Goal: Information Seeking & Learning: Find specific fact

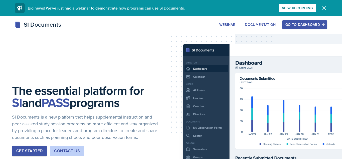
click at [311, 25] on div "Go to Dashboard" at bounding box center [305, 25] width 39 height 4
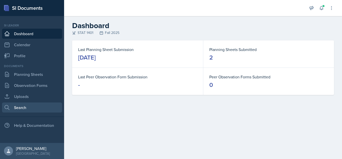
click at [31, 107] on link "Search" at bounding box center [32, 107] width 60 height 10
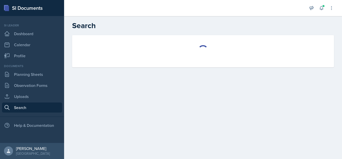
select select "all"
select select "1"
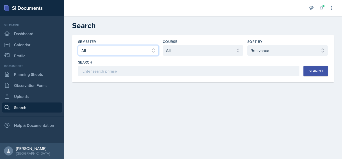
click at [145, 54] on select "Select semester All Fall 2025 Summer 2025 Spring 2025 Fall 2024 Summer 2024 Spr…" at bounding box center [118, 50] width 81 height 11
select select "a8ed5ca7-d3a3-44eb-ad59-ceca828f7d72"
click at [78, 45] on select "Select semester All Fall 2025 Summer 2025 Spring 2025 Fall 2024 Summer 2024 Spr…" at bounding box center [118, 50] width 81 height 11
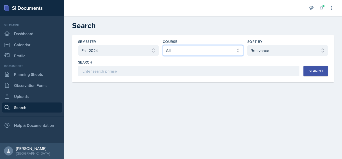
click at [223, 50] on select "Select course All ACCT 2101 ACCT 2102 ACCT 4050 ANTH 1102 ANTH 3301 ARCH 1000 A…" at bounding box center [203, 50] width 81 height 11
select select "834e4a61-10d2-4b52-98e1-66666996b5f0"
click at [163, 45] on select "Select course All ACCT 2101 ACCT 2102 ACCT 4050 ANTH 1102 ANTH 3301 ARCH 1000 A…" at bounding box center [203, 50] width 81 height 11
click at [197, 146] on main "Search Semester Select semester All Fall 2025 Summer 2025 Spring 2025 Fall 2024…" at bounding box center [203, 87] width 278 height 143
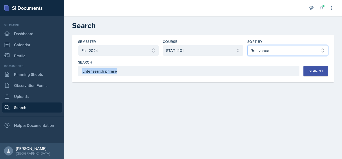
click at [324, 50] on select "Select sort by Relevance Document Date (Asc) Document Date (Desc)" at bounding box center [288, 50] width 81 height 11
select select "2"
click at [248, 45] on select "Select sort by Relevance Document Date (Asc) Document Date (Desc)" at bounding box center [288, 50] width 81 height 11
click at [310, 72] on div "Search" at bounding box center [316, 71] width 14 height 4
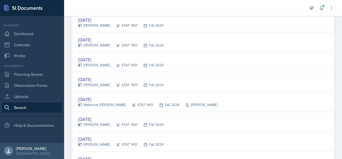
scroll to position [209, 0]
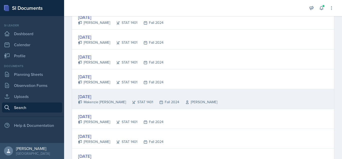
click at [134, 96] on div "[DATE]" at bounding box center [147, 96] width 139 height 7
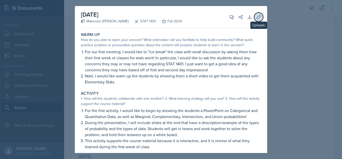
click at [262, 16] on button "Uploads" at bounding box center [258, 17] width 9 height 9
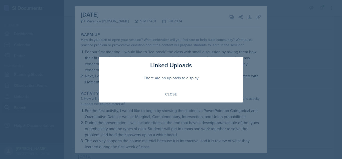
click at [277, 41] on div at bounding box center [171, 79] width 342 height 159
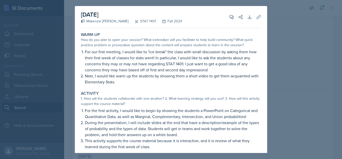
click at [299, 101] on div at bounding box center [171, 79] width 342 height 159
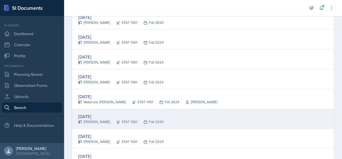
click at [117, 116] on div "[DATE]" at bounding box center [120, 116] width 85 height 7
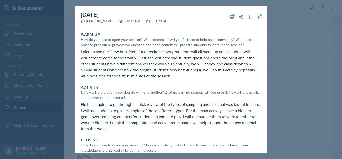
click at [277, 74] on div at bounding box center [171, 79] width 342 height 159
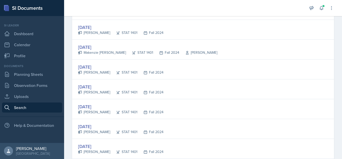
scroll to position [270, 0]
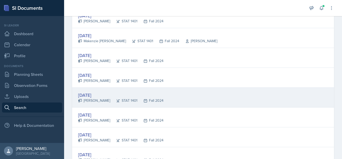
click at [183, 104] on div "[DATE] [PERSON_NAME] STAT 1401 Fall 2024" at bounding box center [203, 97] width 262 height 20
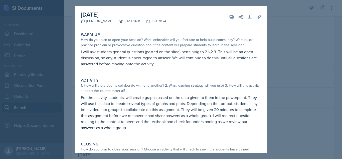
click at [280, 81] on div at bounding box center [171, 79] width 342 height 159
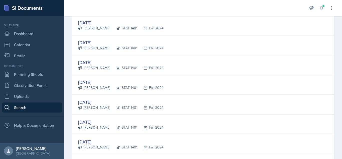
scroll to position [326, 0]
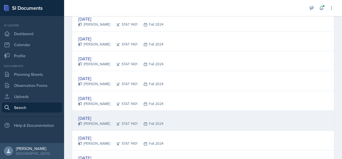
click at [138, 125] on div "Fall 2024" at bounding box center [151, 123] width 26 height 5
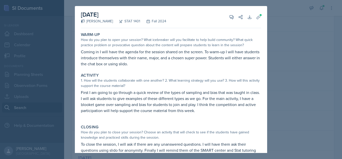
click at [306, 73] on div at bounding box center [171, 79] width 342 height 159
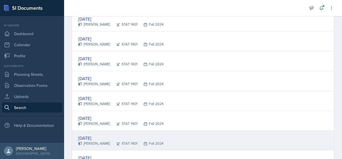
click at [193, 142] on div "[DATE] [PERSON_NAME] STAT 1401 Fall 2024" at bounding box center [203, 140] width 262 height 20
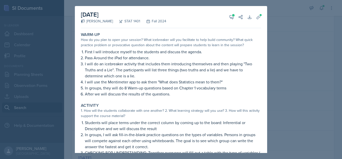
click at [212, 110] on div "1. How will the students collaborate with one another? 2. What learning strateg…" at bounding box center [171, 113] width 181 height 11
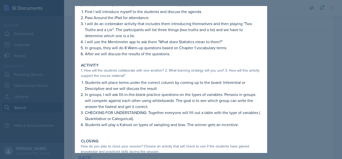
scroll to position [40, 0]
click at [325, 90] on div at bounding box center [171, 79] width 342 height 159
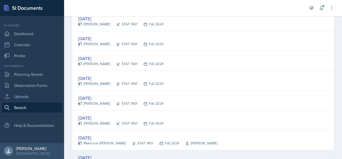
click at [109, 156] on div "[DATE]" at bounding box center [120, 157] width 85 height 7
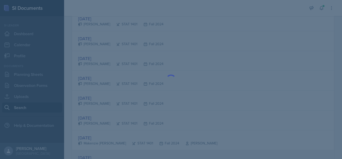
scroll to position [0, 0]
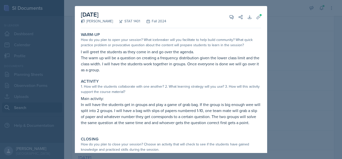
click at [318, 105] on div at bounding box center [171, 79] width 342 height 159
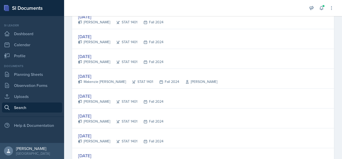
scroll to position [413, 0]
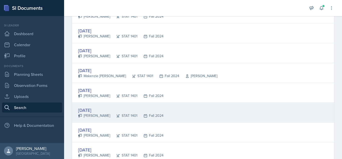
click at [159, 110] on div "[DATE]" at bounding box center [120, 110] width 85 height 7
